Goal: Transaction & Acquisition: Obtain resource

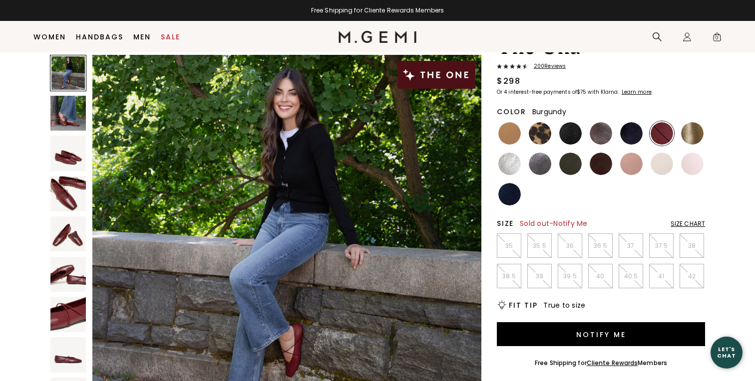
scroll to position [53, 0]
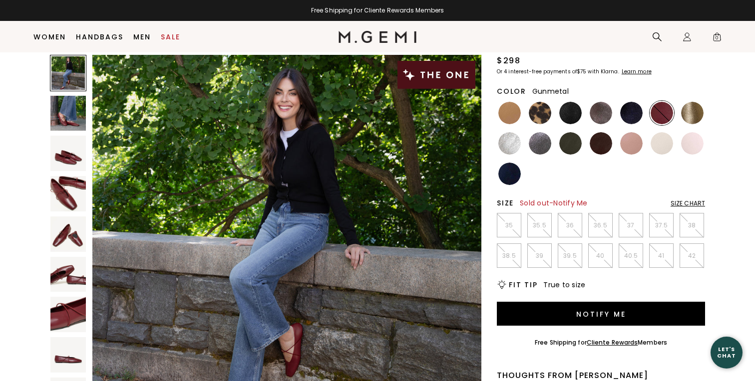
scroll to position [78, 0]
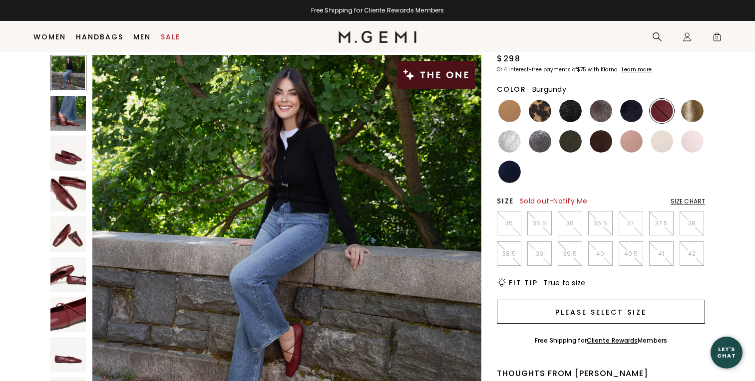
click at [592, 310] on button "Please select size" at bounding box center [601, 312] width 208 height 24
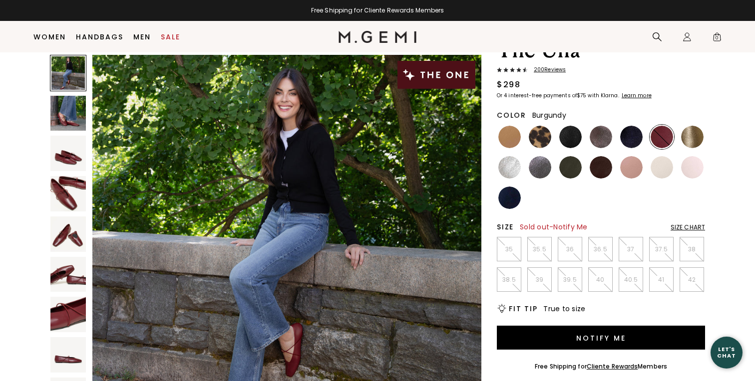
scroll to position [55, 0]
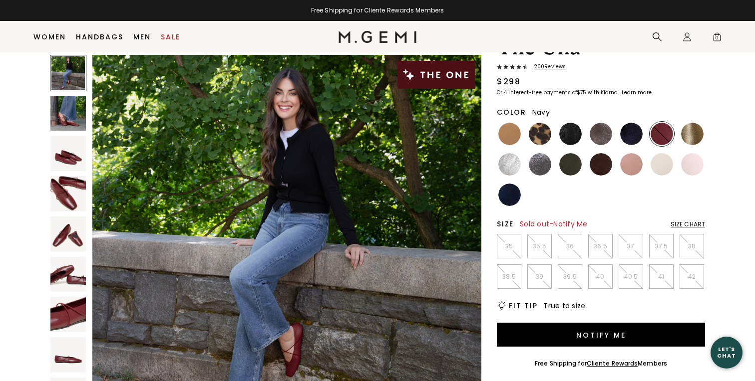
click at [513, 194] on img at bounding box center [509, 195] width 22 height 22
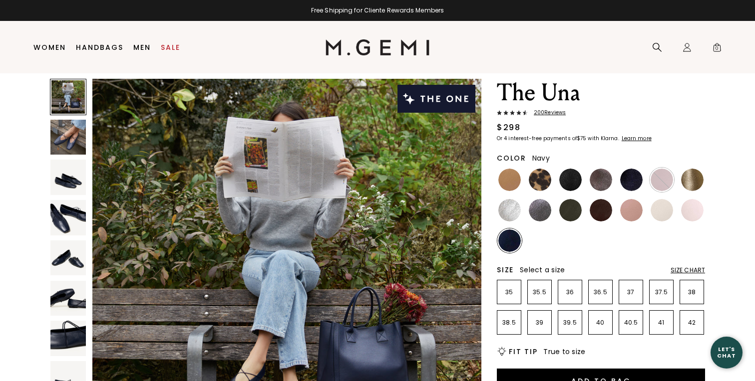
scroll to position [31, 0]
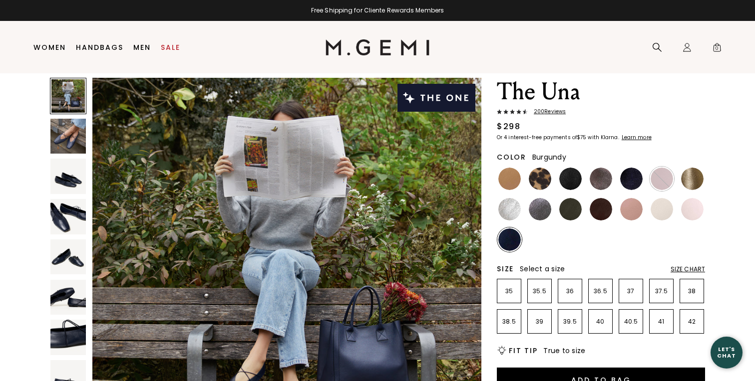
click at [667, 178] on img at bounding box center [661, 179] width 22 height 22
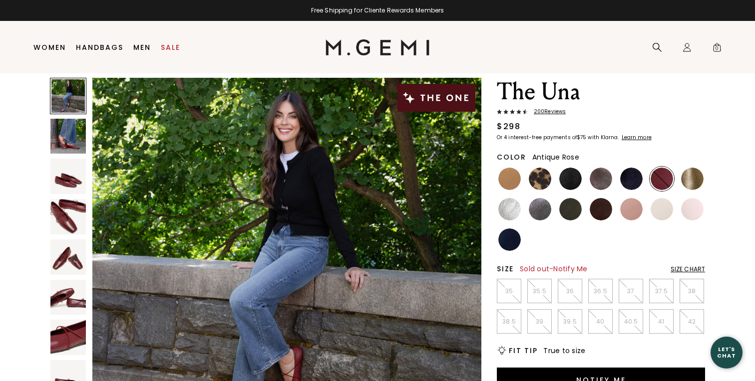
click at [631, 215] on img at bounding box center [631, 209] width 22 height 22
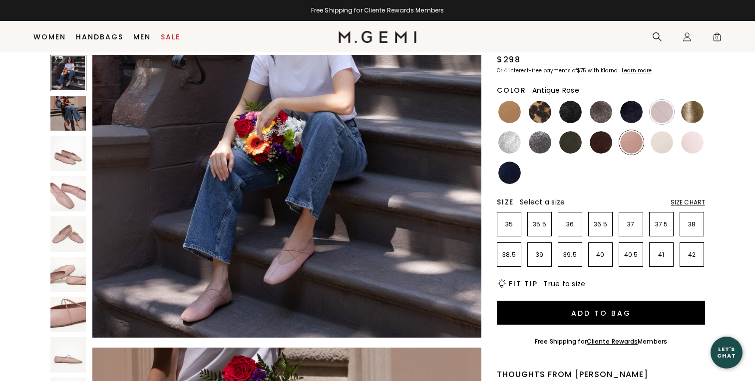
scroll to position [73, 0]
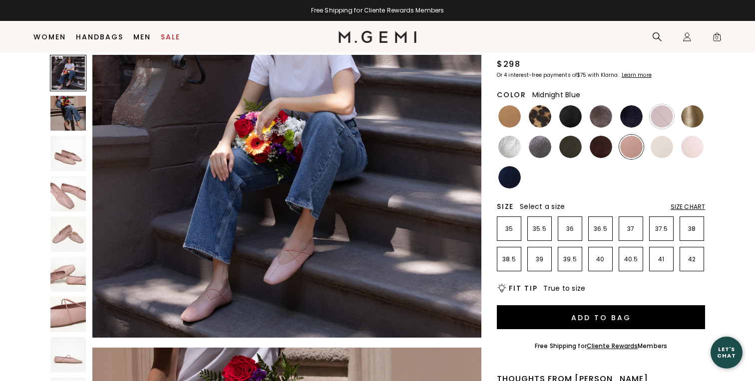
click at [632, 115] on img at bounding box center [631, 116] width 22 height 22
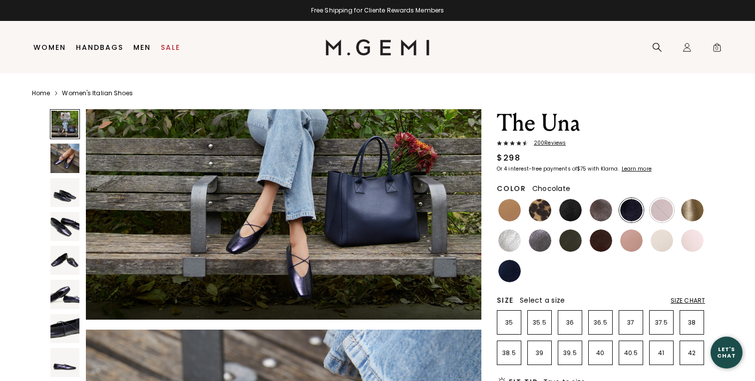
click at [599, 243] on img at bounding box center [600, 241] width 22 height 22
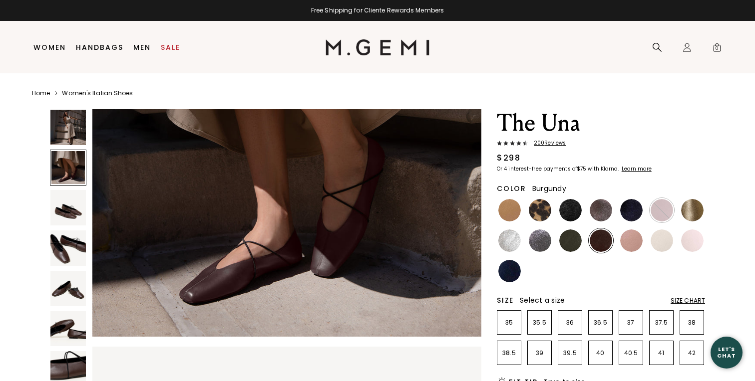
click at [657, 210] on img at bounding box center [661, 210] width 22 height 22
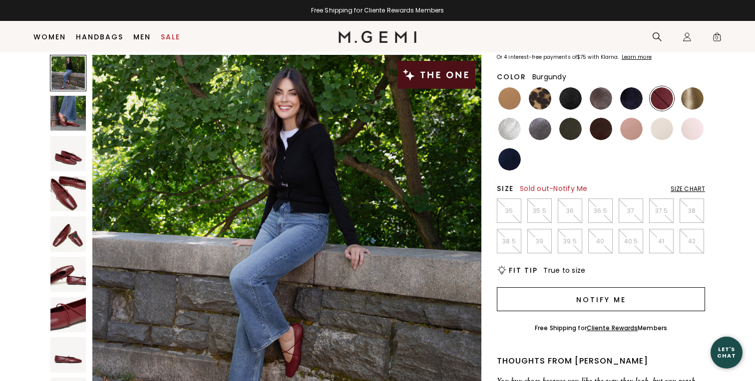
scroll to position [86, 0]
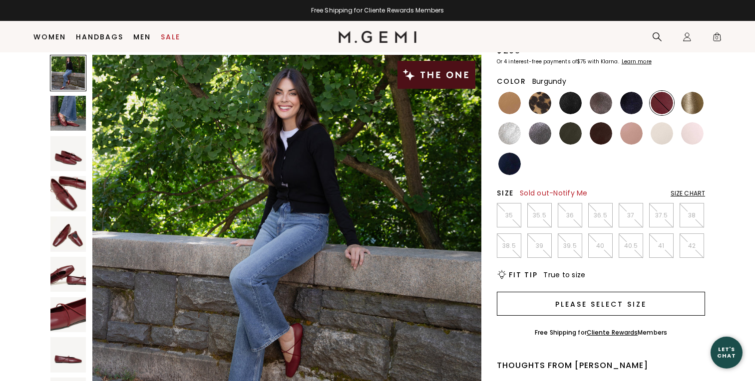
click at [589, 302] on button "Please select size" at bounding box center [601, 304] width 208 height 24
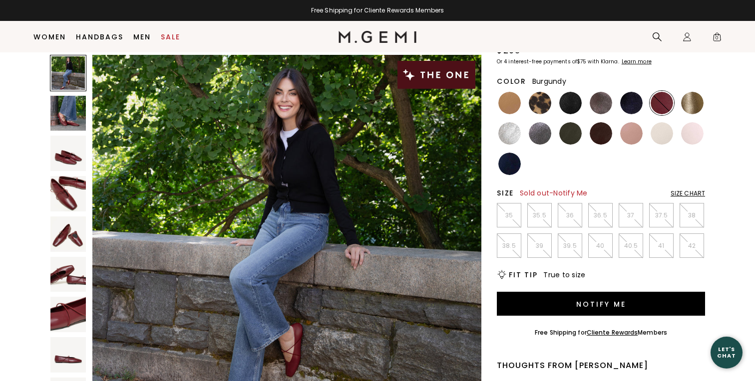
click at [694, 214] on p "38" at bounding box center [691, 216] width 23 height 8
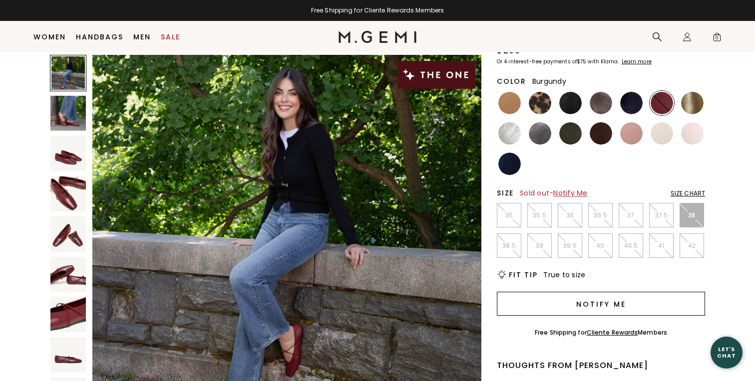
click at [599, 306] on button "Notify Me" at bounding box center [601, 304] width 208 height 24
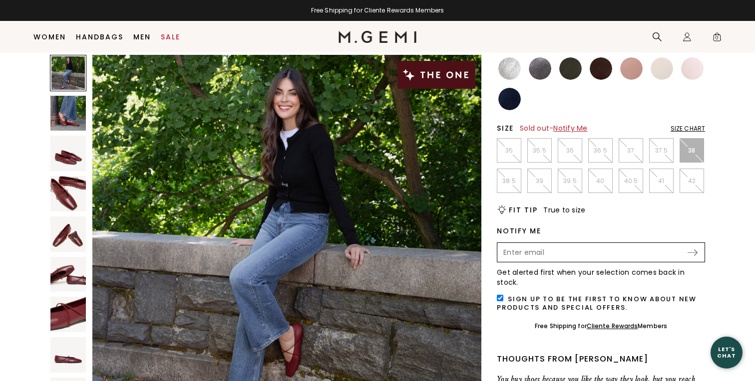
scroll to position [179, 0]
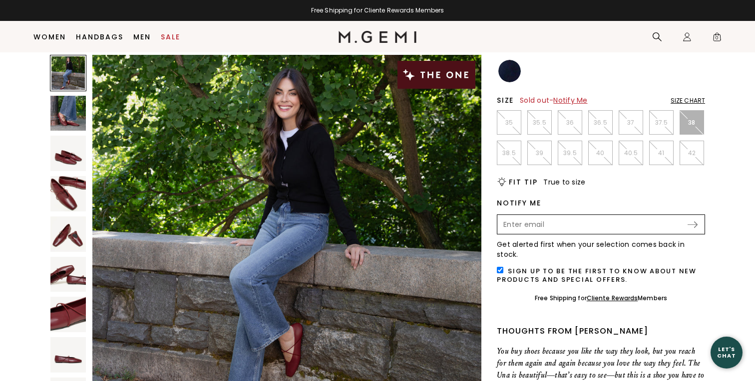
click at [574, 228] on input "Enter your email address to be notified when your selection is back in stock" at bounding box center [592, 224] width 188 height 17
type input "kathrynswynenberg@gmail.com"
click at [500, 267] on input "checkbox" at bounding box center [500, 270] width 6 height 6
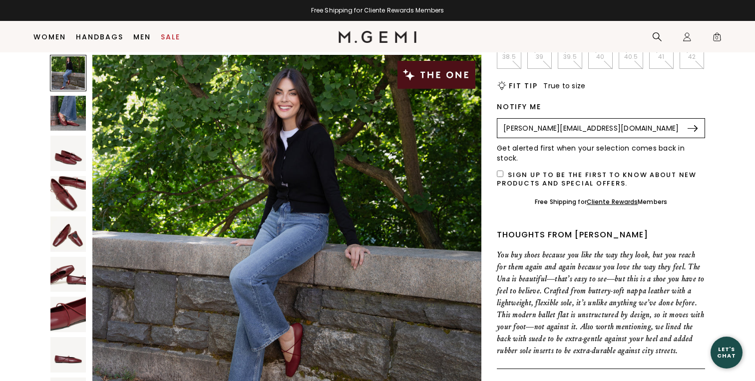
scroll to position [266, 0]
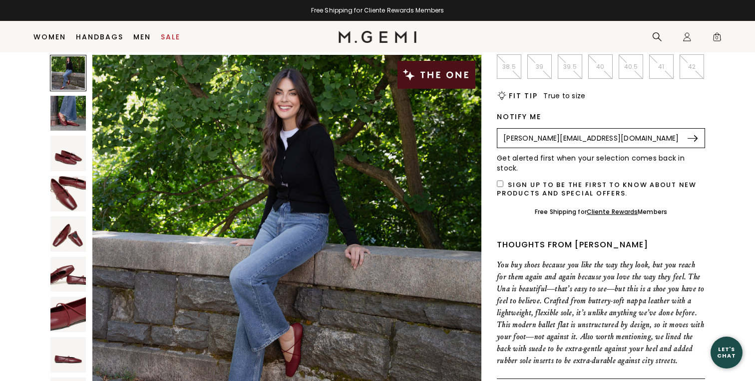
click at [694, 139] on img at bounding box center [692, 138] width 10 height 6
